Goal: Task Accomplishment & Management: Complete application form

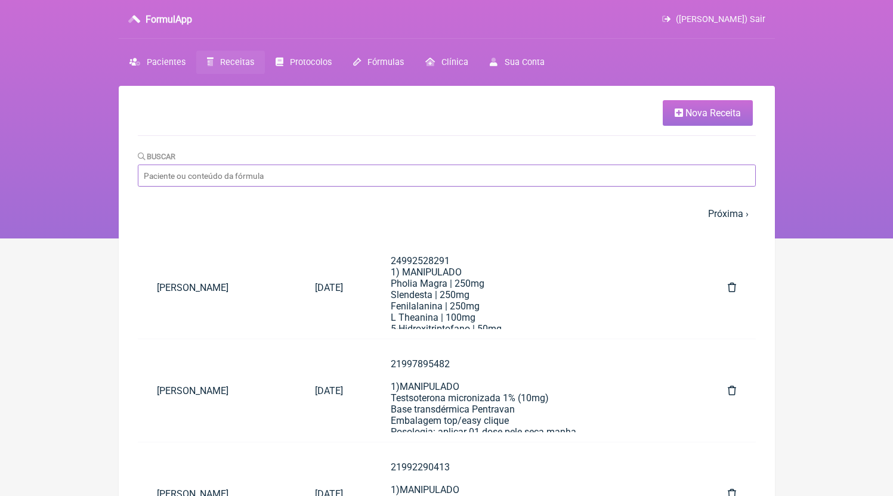
click at [345, 174] on input "Buscar" at bounding box center [447, 176] width 618 height 22
click at [665, 119] on link "Nova Receita" at bounding box center [708, 113] width 90 height 26
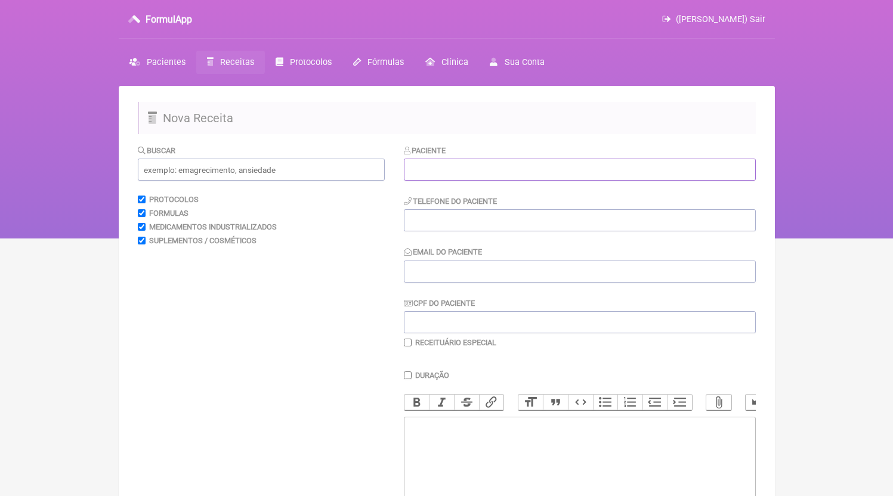
click at [450, 162] on input "text" at bounding box center [580, 170] width 352 height 22
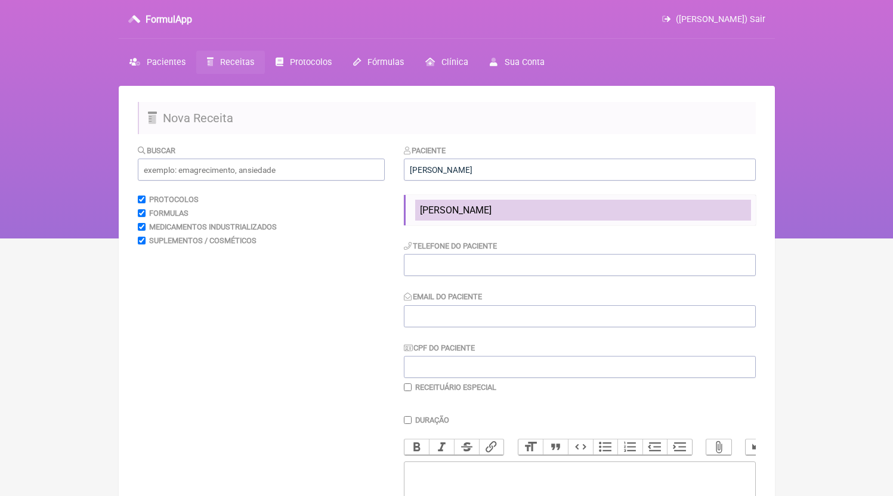
click at [492, 206] on span "[PERSON_NAME]" at bounding box center [456, 210] width 72 height 11
type input "[PERSON_NAME]"
type input "21993349944"
type input "[EMAIL_ADDRESS][DOMAIN_NAME]"
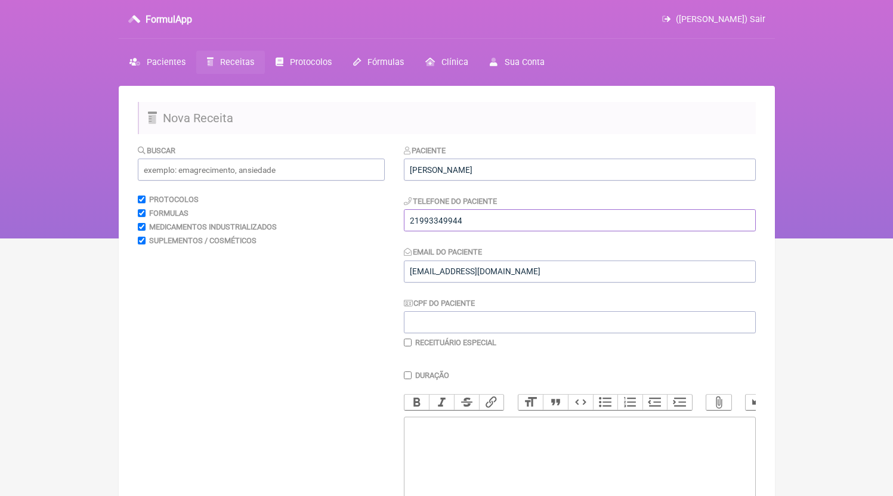
click at [501, 218] on input "21993349944" at bounding box center [580, 220] width 352 height 22
click at [527, 459] on trix-editor at bounding box center [580, 488] width 352 height 143
paste trix-editor "<div>21993349944</div>"
paste trix-editor "<div>21993349944<br><br>21993349944<br>1)MANIPULADO<br>Diosmina | 450mg<br>Hesp…"
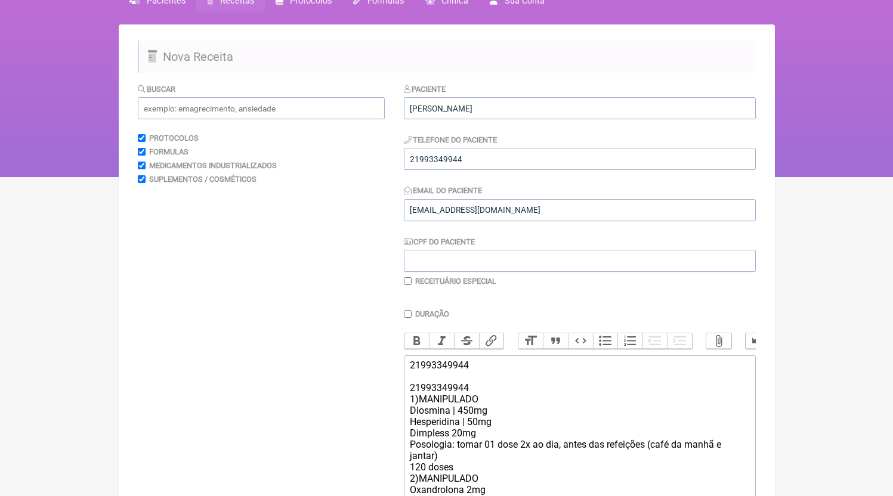
scroll to position [130, 0]
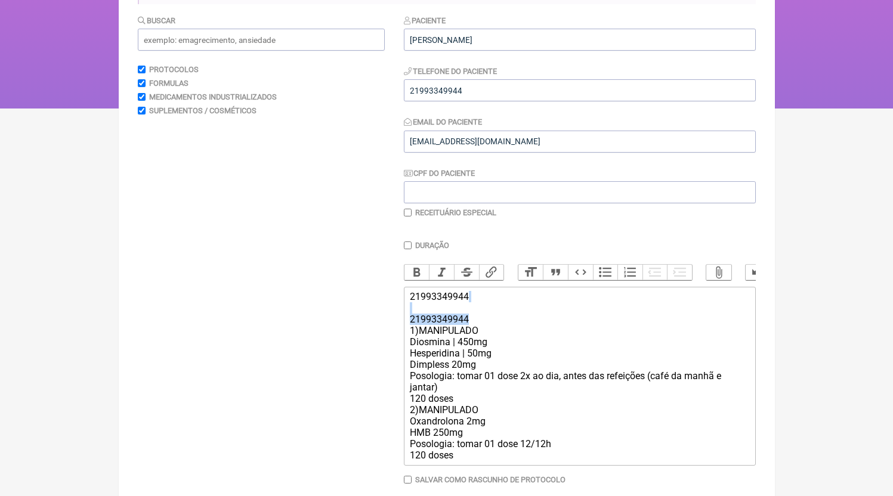
drag, startPoint x: 476, startPoint y: 332, endPoint x: 356, endPoint y: 325, distance: 120.1
click at [356, 325] on form "Buscar Protocolos Formulas Medicamentos Industrializados Suplementos / Cosmétic…" at bounding box center [447, 272] width 618 height 516
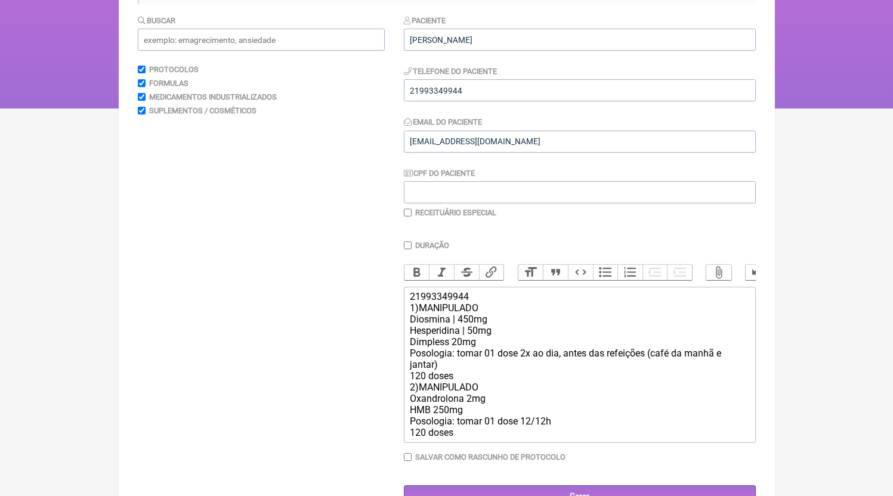
click at [490, 399] on div "21993349944 1)MANIPULADO Diosmina | 450mg Hesperidina | 50mg Dimpless 20mg Poso…" at bounding box center [579, 364] width 339 height 147
click at [487, 393] on div "21993349944 1)MANIPULADO Diosmina | 450mg Hesperidina | 50mg Dimpless 20mg Poso…" at bounding box center [579, 364] width 339 height 147
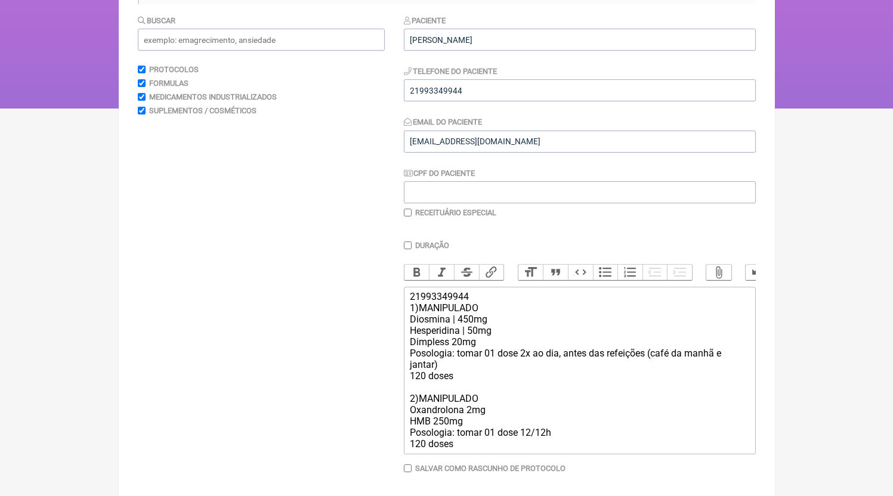
click at [468, 450] on div "21993349944 1)MANIPULADO Diosmina | 450mg Hesperidina | 50mg Dimpless 20mg Poso…" at bounding box center [579, 370] width 339 height 159
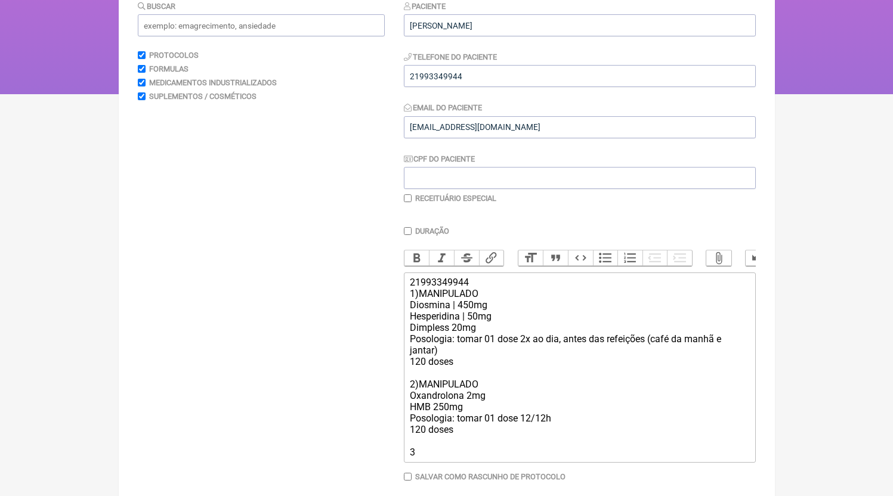
scroll to position [152, 0]
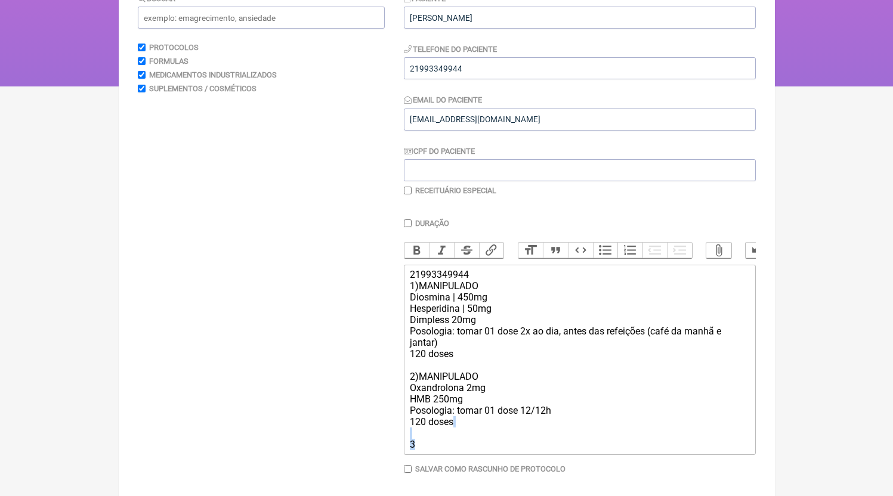
drag, startPoint x: 412, startPoint y: 455, endPoint x: 319, endPoint y: 445, distance: 93.6
click at [321, 446] on form "Buscar Protocolos Formulas Medicamentos Industrializados Suplementos / Cosmétic…" at bounding box center [447, 255] width 618 height 527
paste trix-editor "3)MANIPULADO<br>Vitamina D3 10.000UI<br>Vitamina K2 120mcg<br>Posologia: tomar …"
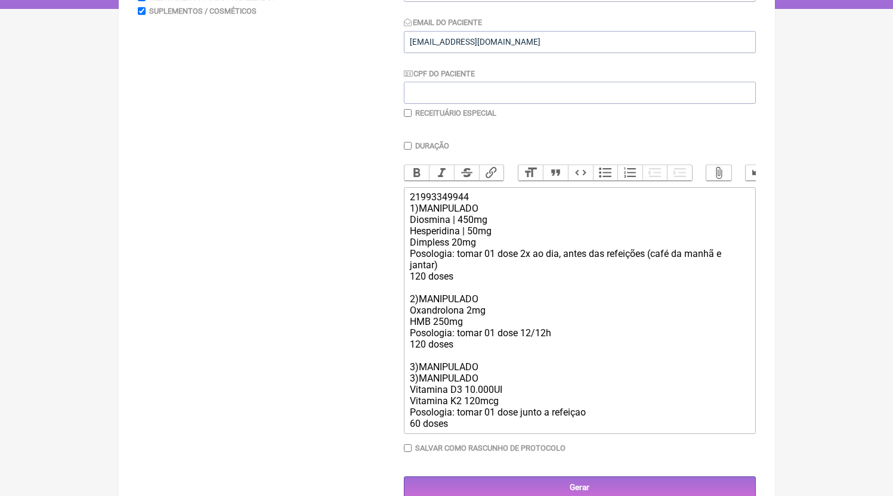
scroll to position [264, 0]
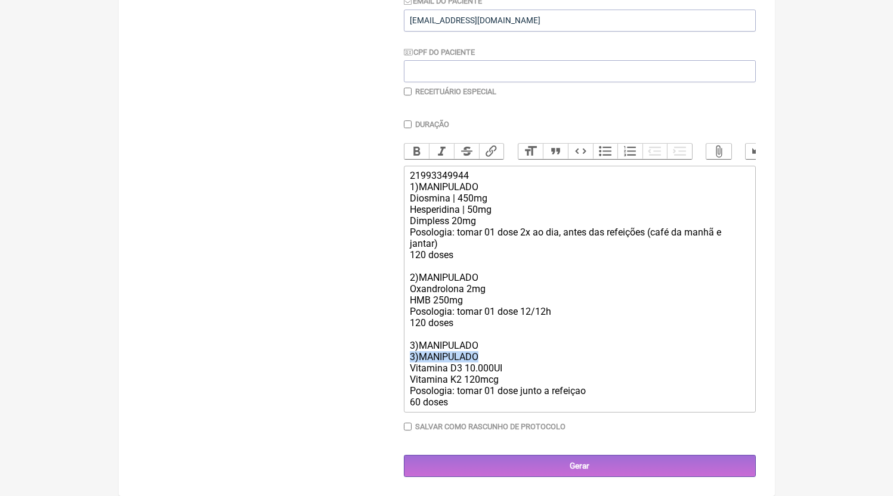
drag, startPoint x: 483, startPoint y: 356, endPoint x: 387, endPoint y: 357, distance: 96.1
click at [387, 357] on form "Buscar Protocolos Formulas Medicamentos Industrializados Suplementos / Cosmétic…" at bounding box center [447, 185] width 618 height 584
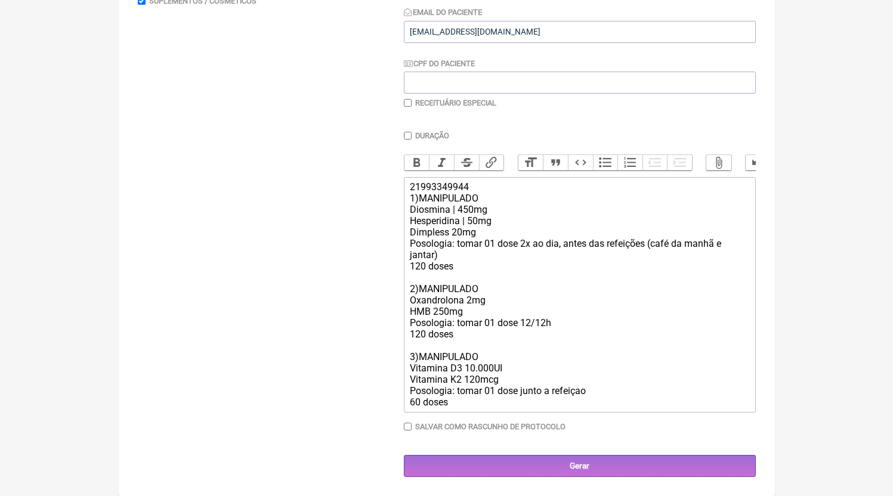
click at [511, 376] on div "21993349944 1)MANIPULADO Diosmina | 450mg Hesperidina | 50mg Dimpless 20mg Poso…" at bounding box center [579, 294] width 339 height 227
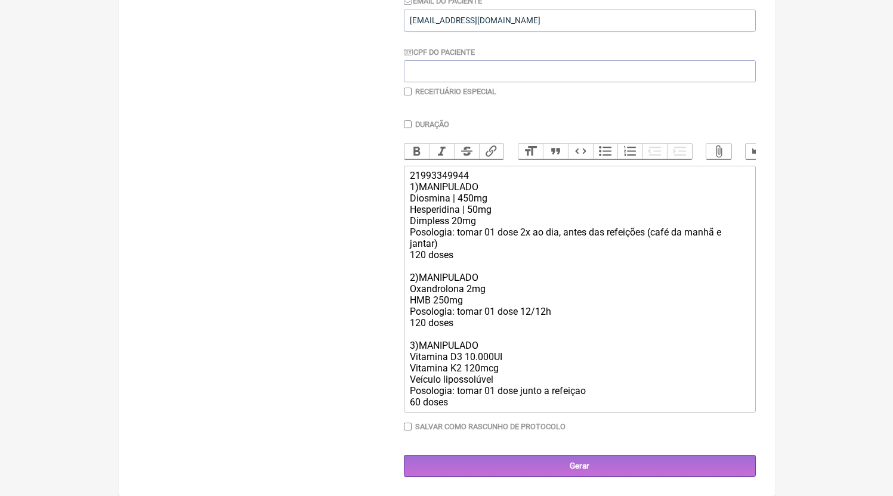
click at [465, 408] on div "21993349944 1)MANIPULADO Diosmina | 450mg Hesperidina | 50mg Dimpless 20mg Poso…" at bounding box center [579, 289] width 339 height 238
click at [515, 232] on div "21993349944 1)MANIPULADO Diosmina | 450mg Hesperidina | 50mg Dimpless 20mg Poso…" at bounding box center [579, 289] width 339 height 238
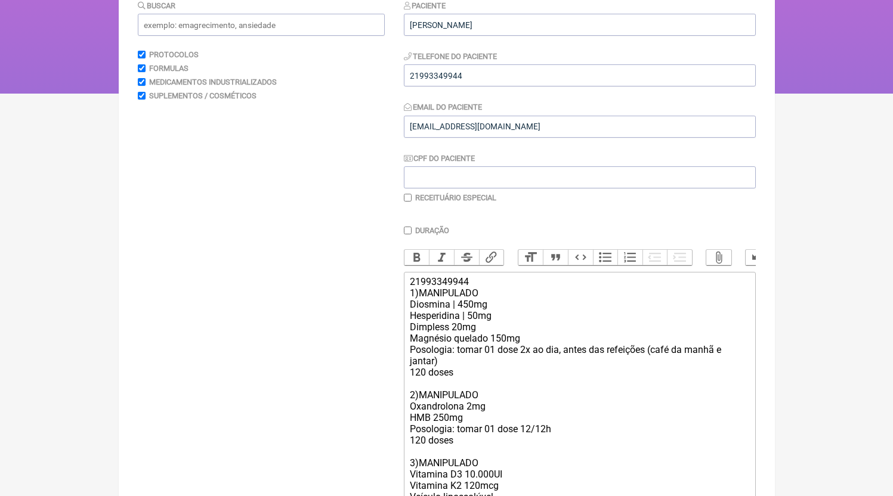
scroll to position [267, 0]
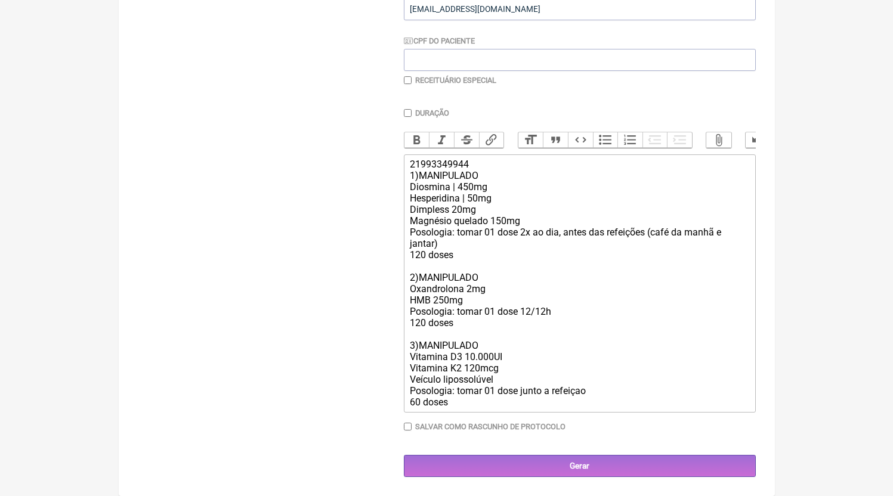
click at [433, 348] on div "21993349944 1)MANIPULADO Diosmina | 450mg Hesperidina | 50mg Dimpless 20mg Magn…" at bounding box center [579, 283] width 339 height 249
drag, startPoint x: 427, startPoint y: 329, endPoint x: 405, endPoint y: 331, distance: 22.1
click at [405, 331] on trix-editor "21993349944 1)MANIPULADO Diosmina | 450mg Hesperidina | 50mg Dimpless 20mg Magn…" at bounding box center [580, 284] width 352 height 258
type trix-editor "<div>21993349944<br>1)MANIPULADO<br>Diosmina | 450mg<br>Hesperidina | 50mg<br>D…"
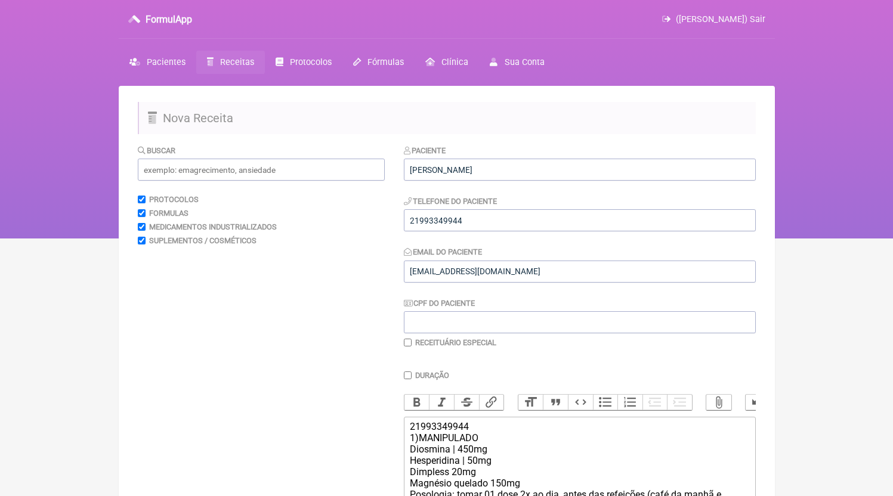
scroll to position [275, 0]
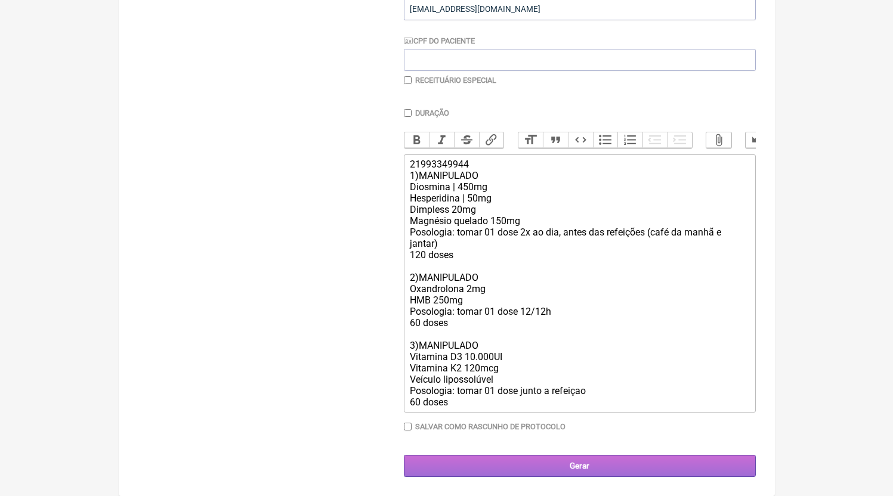
click at [471, 468] on input "Gerar" at bounding box center [580, 466] width 352 height 22
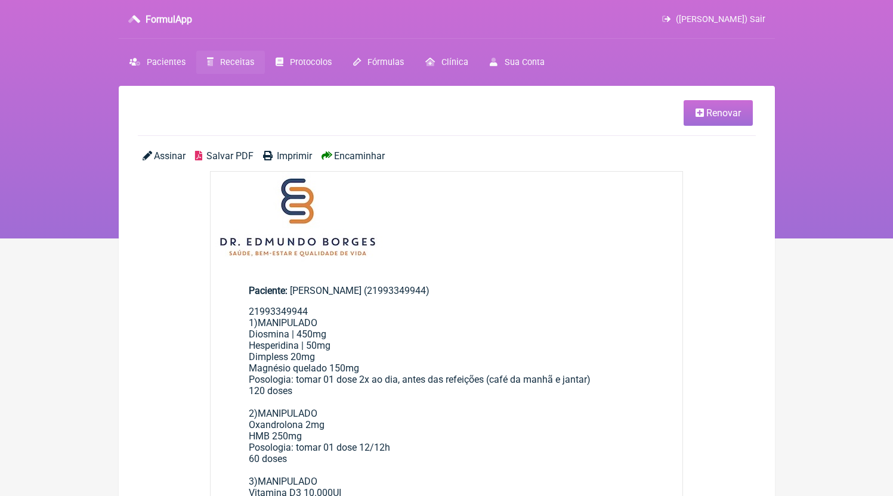
click at [220, 159] on span "Salvar PDF" at bounding box center [229, 155] width 47 height 11
click at [242, 73] on link "Receitas" at bounding box center [230, 62] width 69 height 23
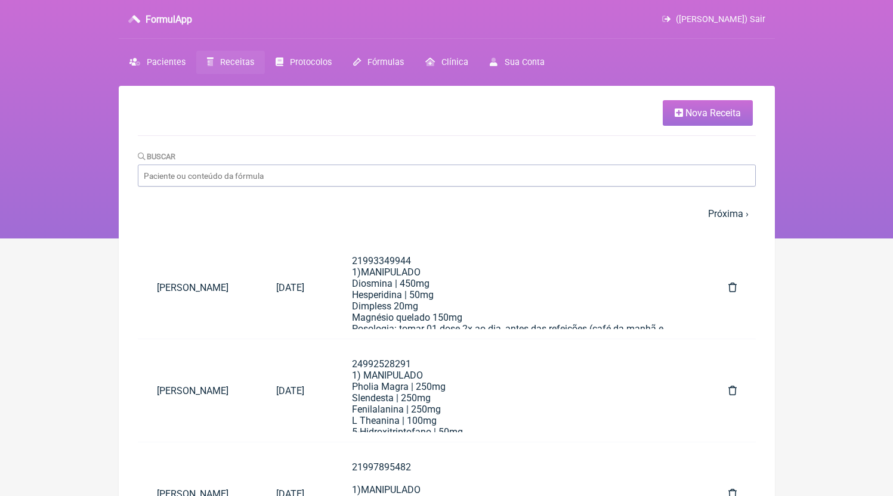
click at [723, 121] on link "Nova Receita" at bounding box center [708, 113] width 90 height 26
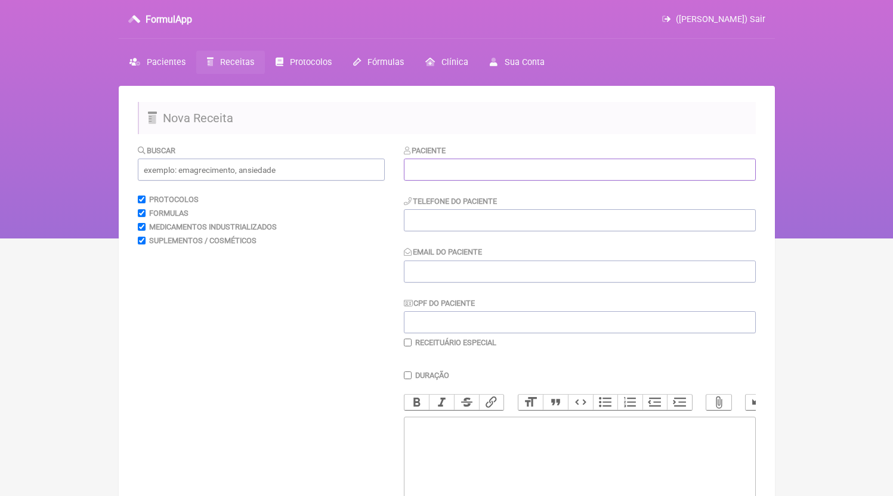
click at [445, 171] on input "text" at bounding box center [580, 170] width 352 height 22
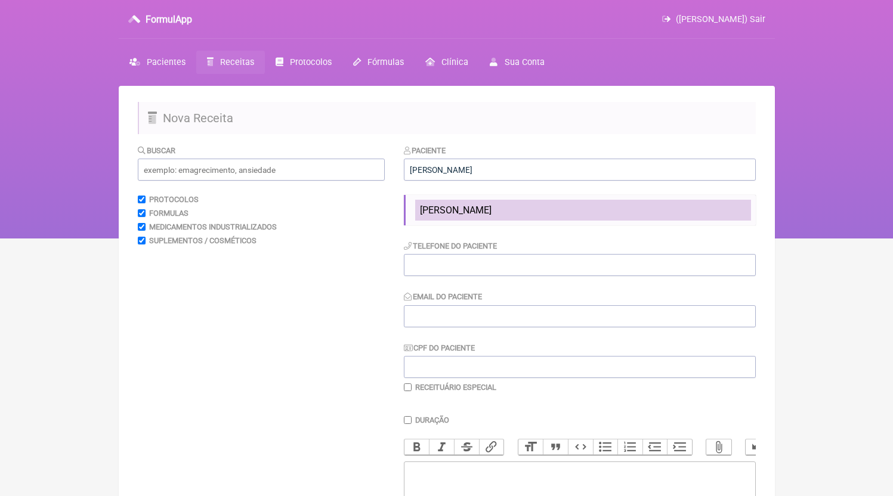
click at [536, 203] on li "Arthur Costa de Souza" at bounding box center [583, 210] width 336 height 21
type input "Arthur Costa de Souza"
type input "31992897856"
type input "[EMAIL_ADDRESS][DOMAIN_NAME]"
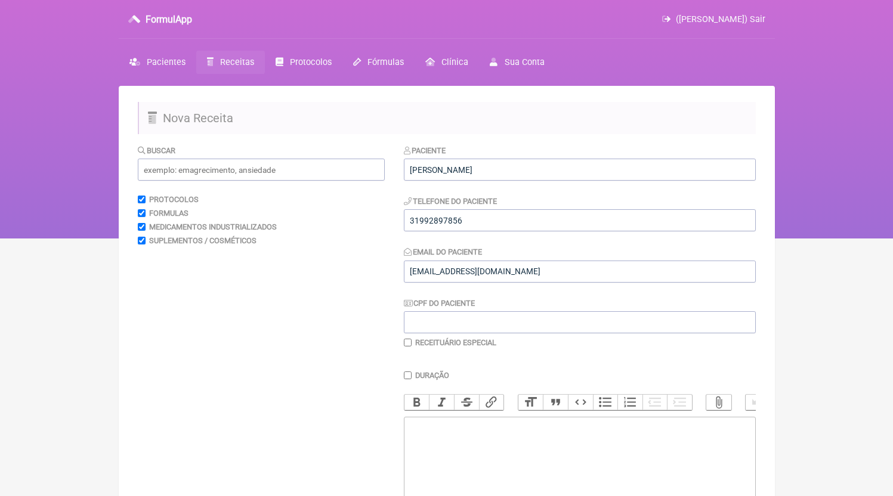
click at [489, 467] on trix-editor at bounding box center [580, 488] width 352 height 143
paste trix-editor "<div>31992897856<br>1)MANIPULADO<br>Clomifeno 50mg<br>Anastrozol 0,1mg<br>Posol…"
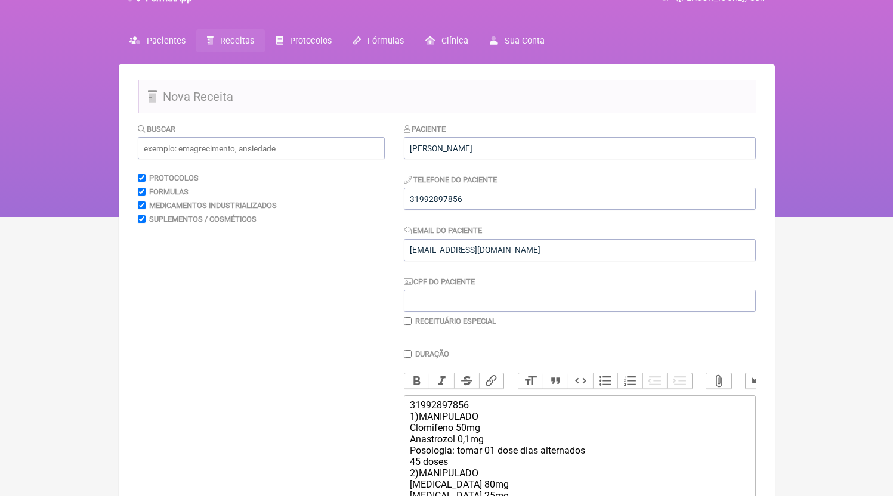
scroll to position [144, 0]
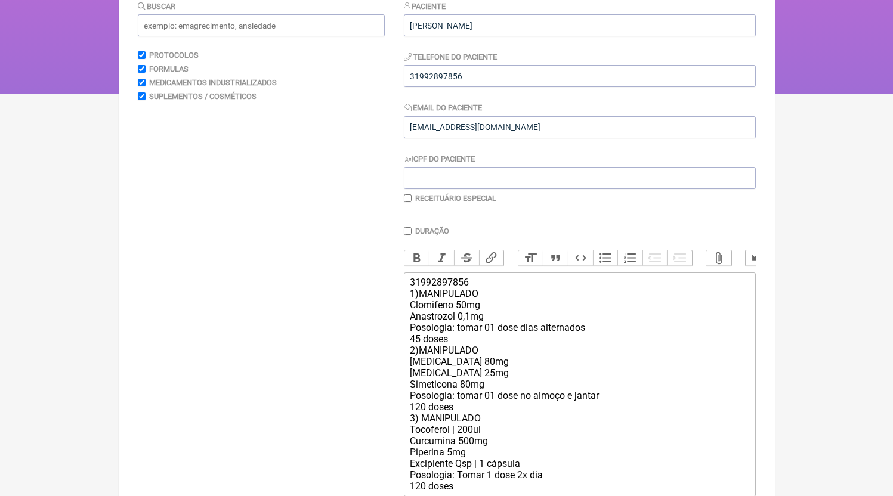
click at [462, 350] on div "31992897856 1)MANIPULADO Clomifeno 50mg Anastrozol 0,1mg Posologia: tomar 01 do…" at bounding box center [579, 384] width 339 height 215
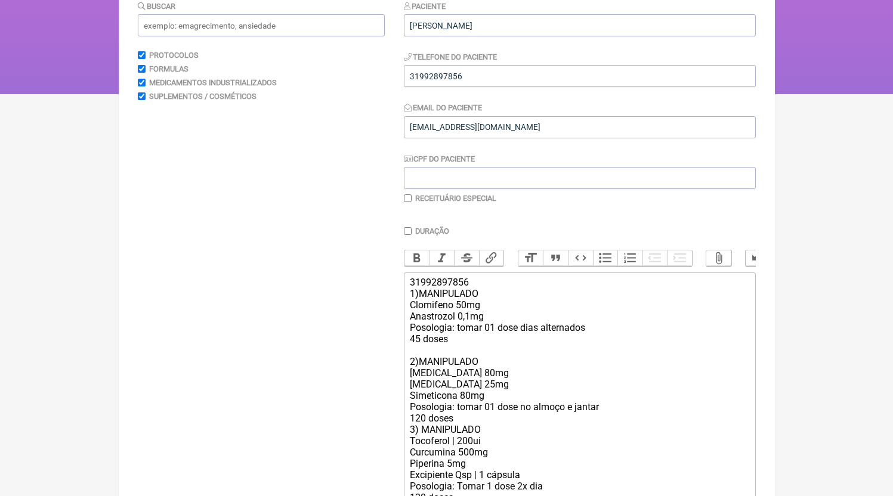
click at [475, 434] on div "31992897856 1)MANIPULADO Clomifeno 50mg Anastrozol 0,1mg Posologia: tomar 01 do…" at bounding box center [579, 390] width 339 height 227
type trix-editor "<div>31992897856<br>1)MANIPULADO<br>Clomifeno 50mg<br>Anastrozol 0,1mg<br>Posol…"
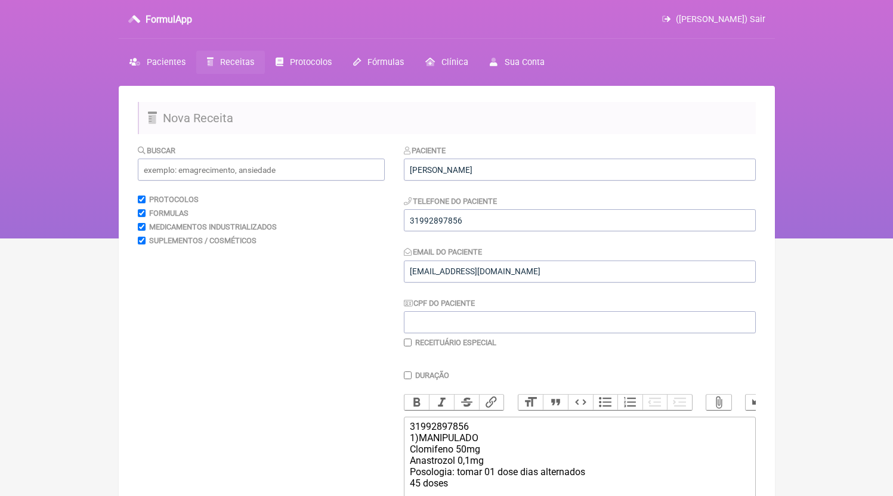
scroll to position [264, 0]
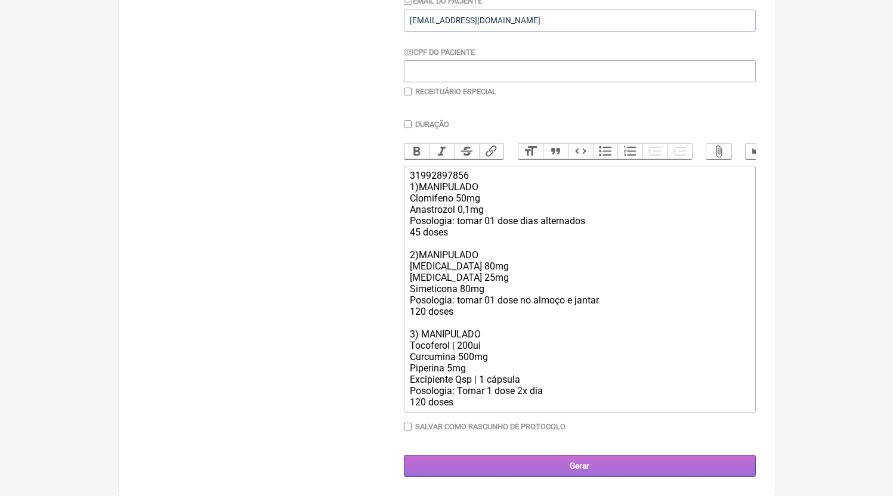
click at [547, 474] on input "Gerar" at bounding box center [580, 466] width 352 height 22
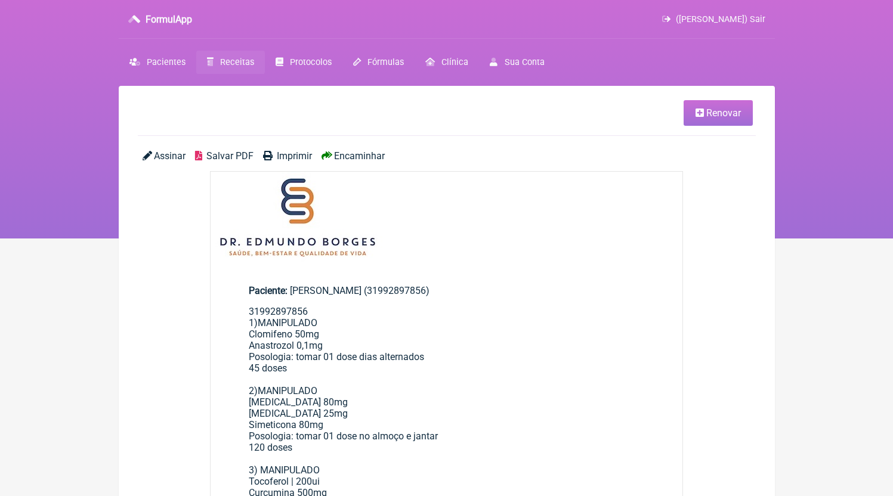
click at [223, 171] on div "Assinar Salvar PDF Imprimir Encaminhar" at bounding box center [447, 160] width 618 height 21
click at [224, 161] on span "Salvar PDF" at bounding box center [229, 155] width 47 height 11
click at [231, 63] on span "Receitas" at bounding box center [237, 62] width 34 height 10
